Goal: Task Accomplishment & Management: Manage account settings

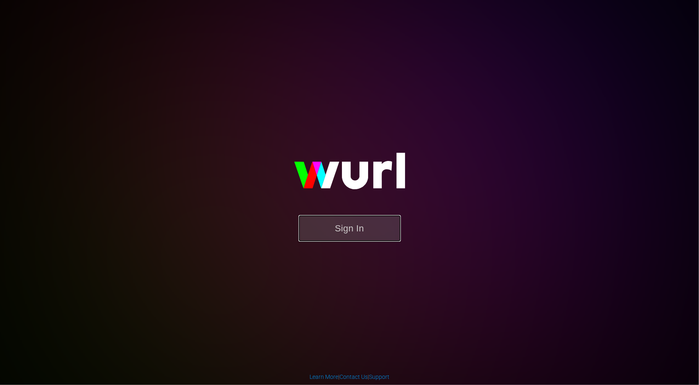
click at [350, 228] on button "Sign In" at bounding box center [349, 228] width 102 height 27
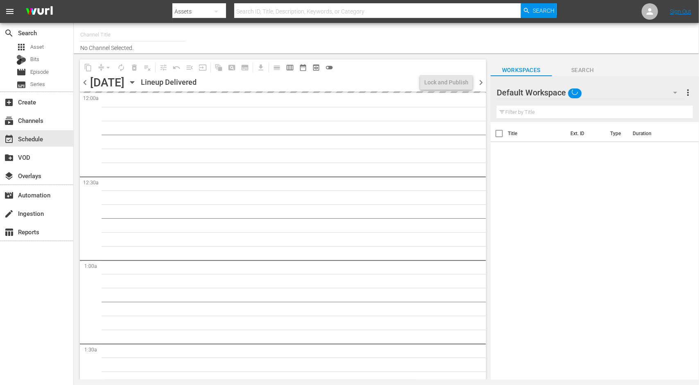
type input "Adventure Earth (1299)"
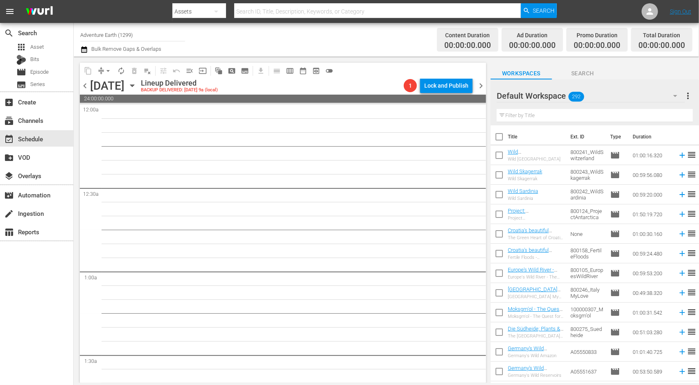
click at [676, 92] on icon "button" at bounding box center [675, 96] width 10 height 10
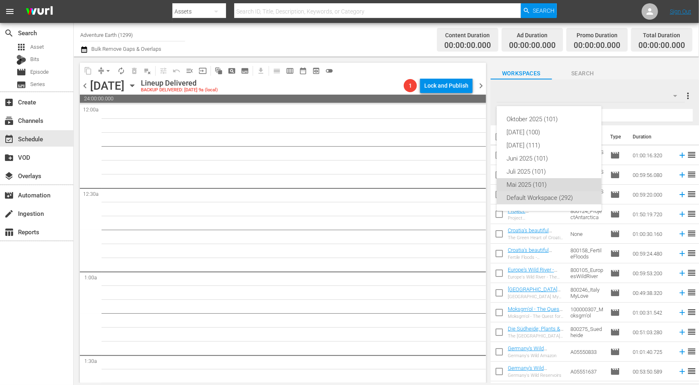
click at [558, 185] on div "Mai 2025 (101)" at bounding box center [548, 184] width 85 height 13
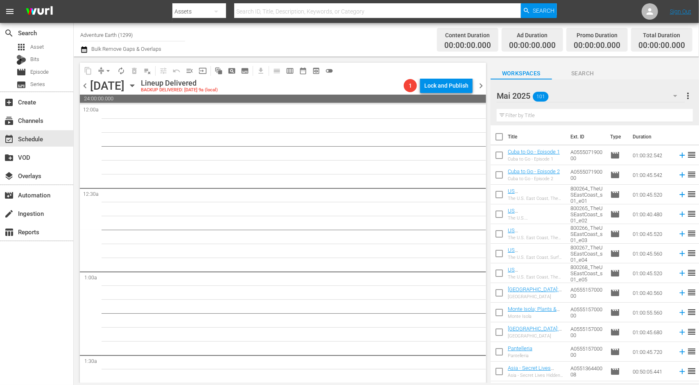
click at [678, 94] on icon "button" at bounding box center [675, 96] width 10 height 10
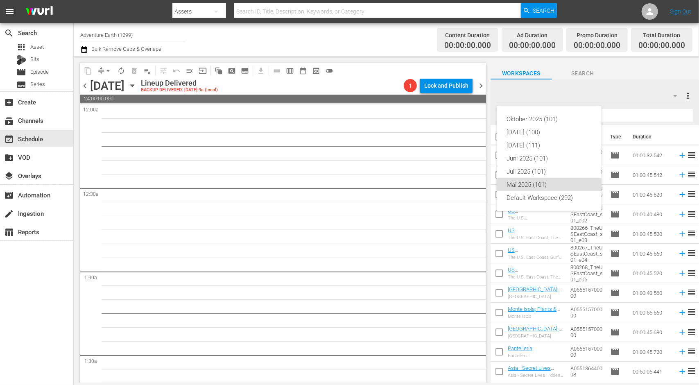
click at [687, 95] on div "Oktober 2025 (101) September 2025 (100) August 2025 (111) Juni 2025 (101) Juli …" at bounding box center [349, 192] width 699 height 385
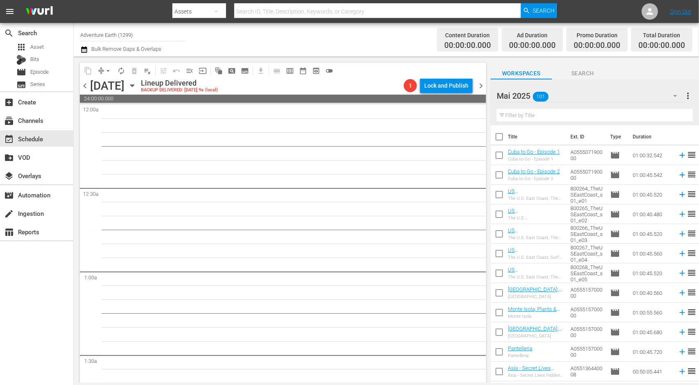
click at [687, 95] on span "more_vert" at bounding box center [688, 96] width 10 height 10
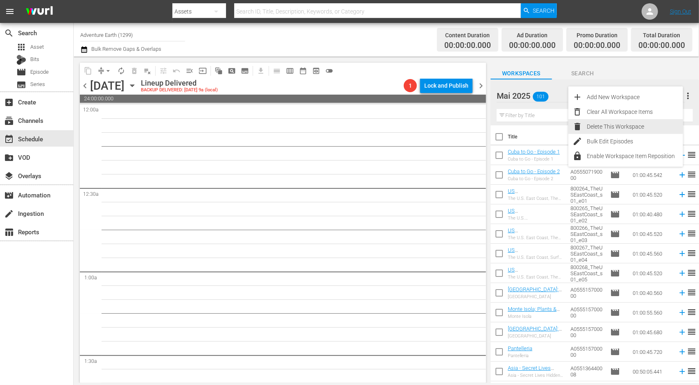
click at [613, 129] on div "Delete This Workspace" at bounding box center [635, 126] width 96 height 15
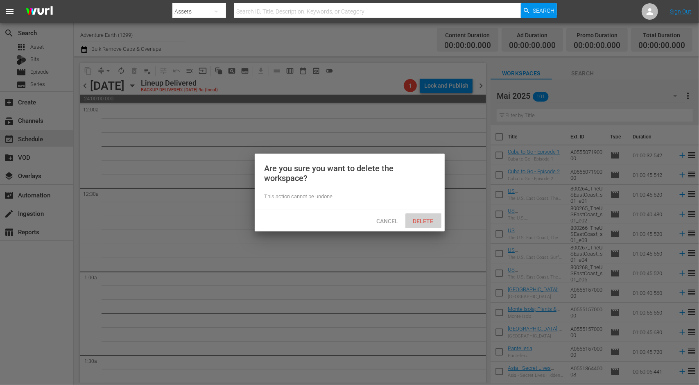
click at [422, 221] on span "Delete" at bounding box center [424, 221] width 34 height 7
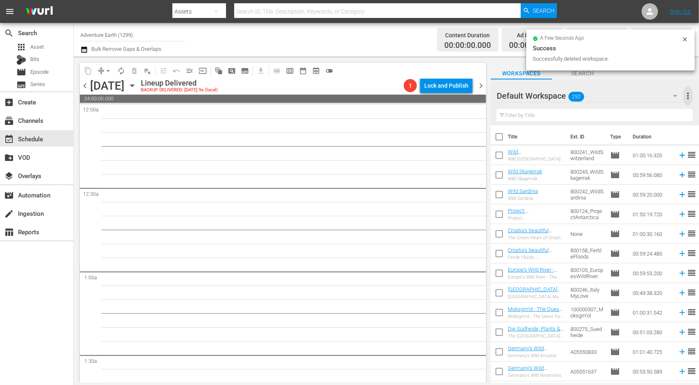
click at [688, 95] on span "more_vert" at bounding box center [688, 96] width 10 height 10
click at [640, 95] on div "Add New Workspace" at bounding box center [635, 97] width 96 height 15
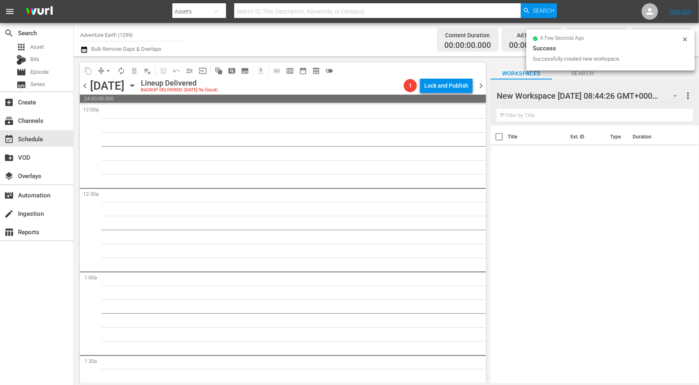
click at [553, 116] on input "text" at bounding box center [595, 115] width 196 height 13
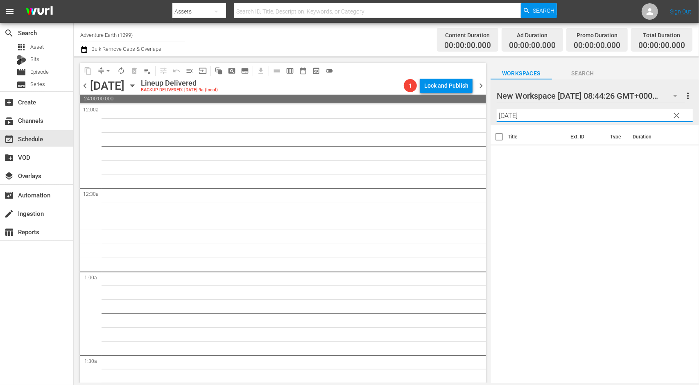
type input "November 2025"
click at [596, 190] on div "Title Ext. ID Type Duration" at bounding box center [594, 254] width 208 height 259
drag, startPoint x: 562, startPoint y: 117, endPoint x: 449, endPoint y: 113, distance: 113.9
click at [449, 113] on div "content_copy compress arrow_drop_down autorenew_outlined delete_forever_outline…" at bounding box center [386, 219] width 625 height 326
click at [534, 99] on div at bounding box center [566, 96] width 139 height 20
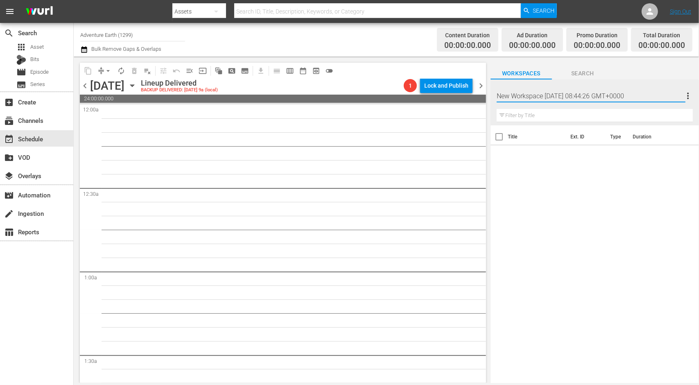
drag, startPoint x: 660, startPoint y: 93, endPoint x: 402, endPoint y: 78, distance: 257.9
click at [402, 78] on div "content_copy compress arrow_drop_down autorenew_outlined delete_forever_outline…" at bounding box center [386, 219] width 625 height 326
type input "November 2025"
click at [631, 242] on div "Title Ext. ID Type Duration" at bounding box center [594, 254] width 208 height 259
click at [642, 243] on div "Title Ext. ID Type Duration" at bounding box center [594, 254] width 208 height 259
